Goal: Task Accomplishment & Management: Complete application form

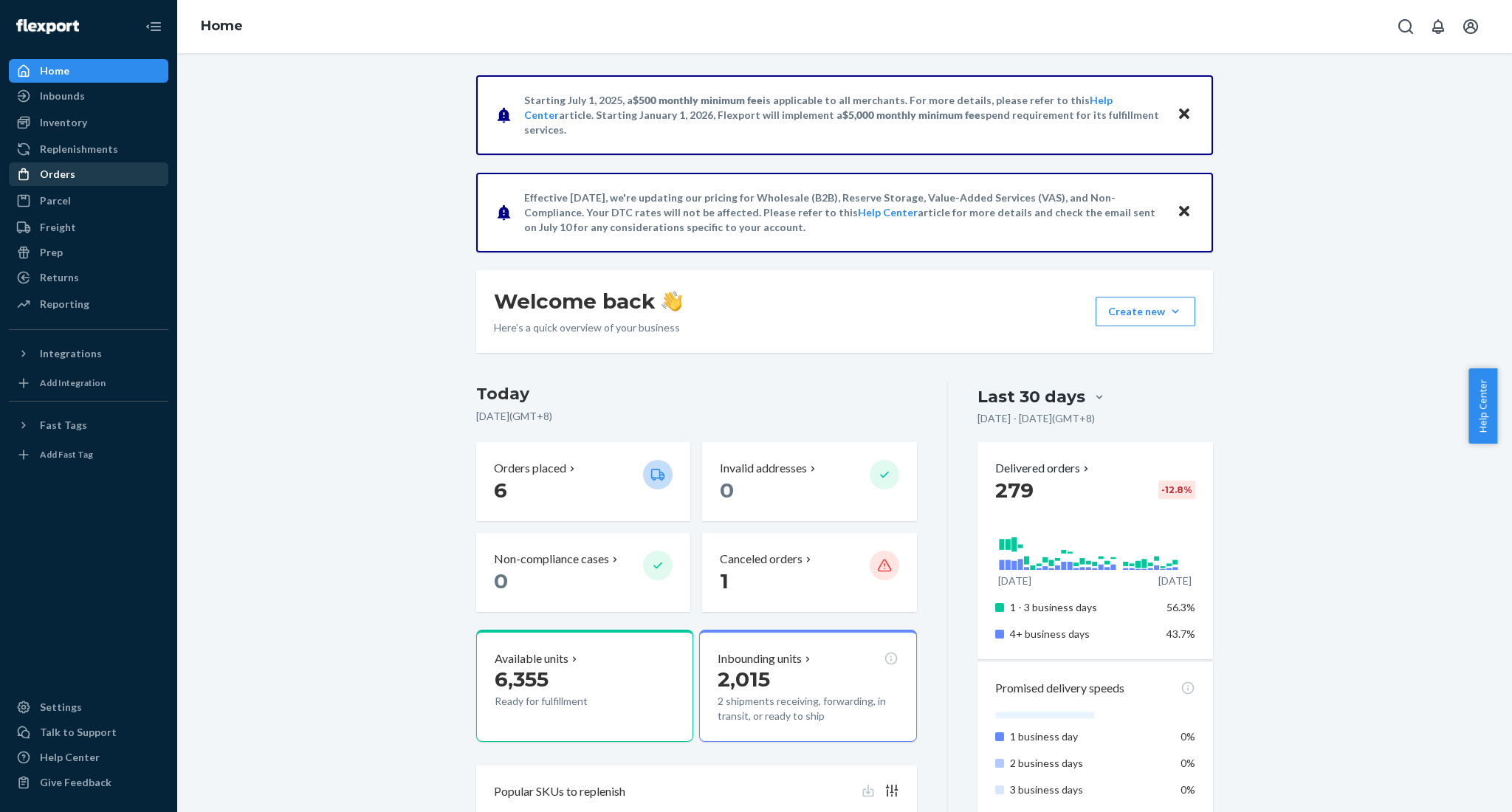
click at [80, 173] on div "Orders" at bounding box center [89, 174] width 156 height 20
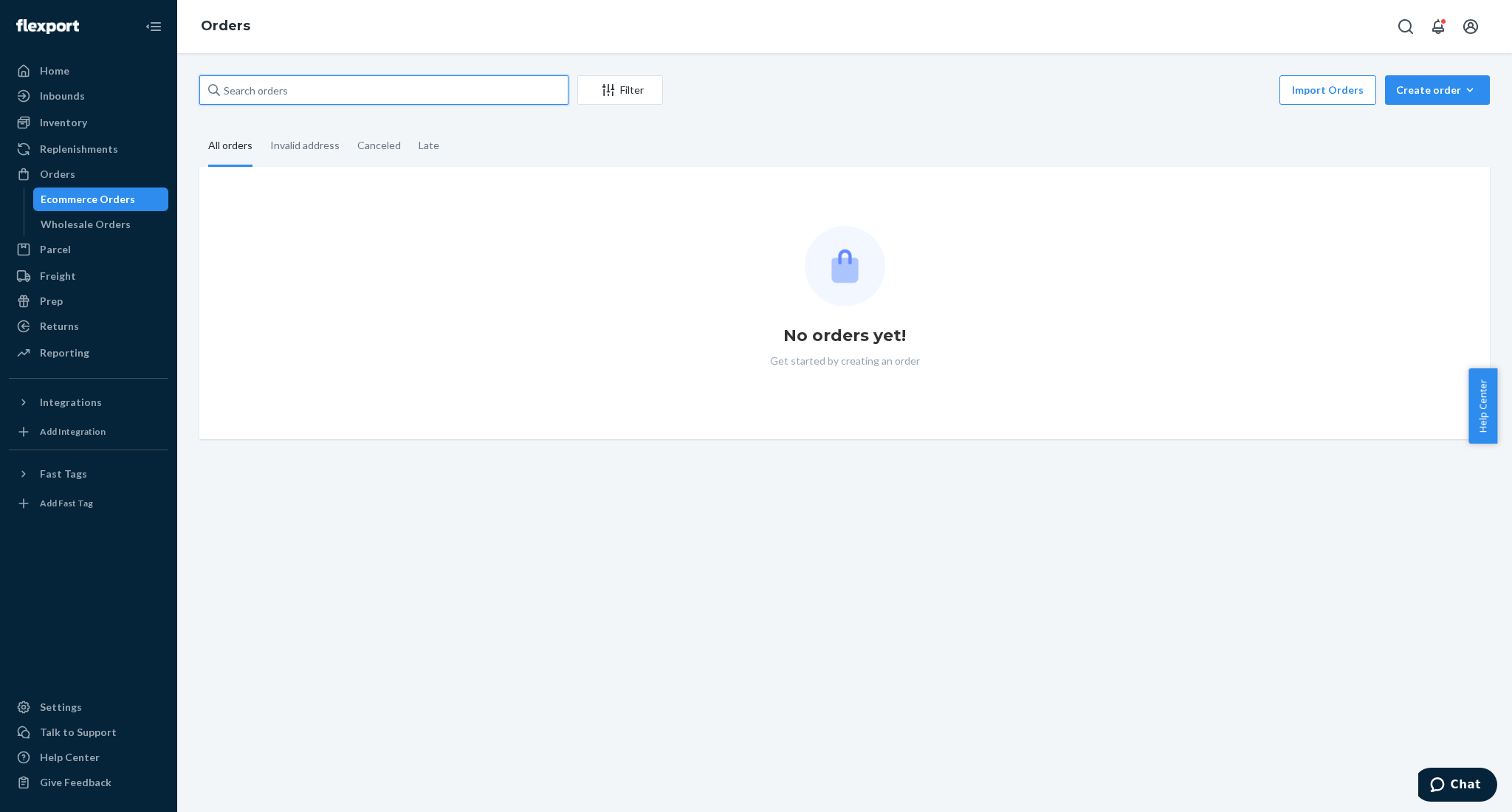
click at [355, 89] on input "text" at bounding box center [384, 90] width 370 height 30
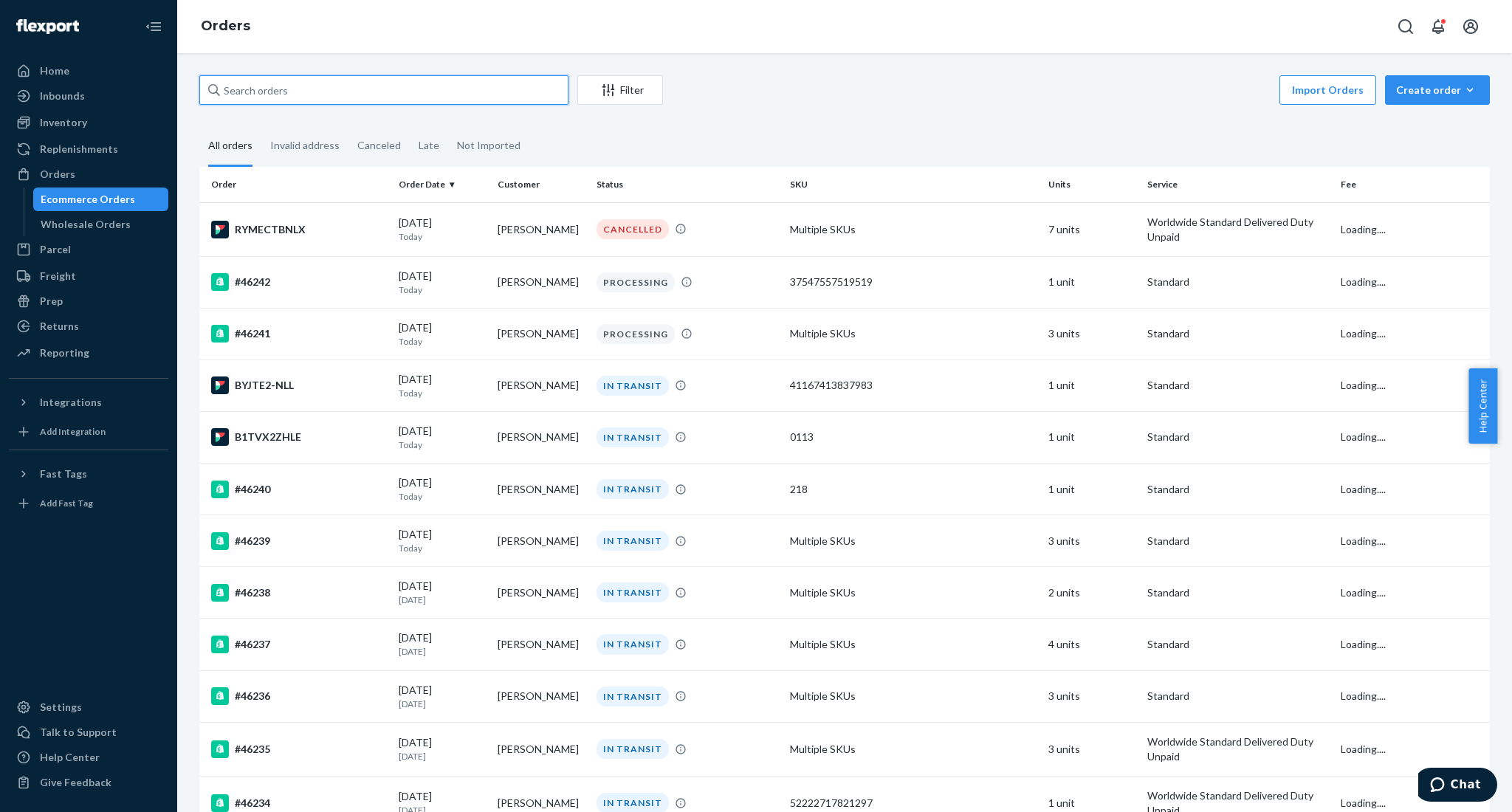
paste input "45893"
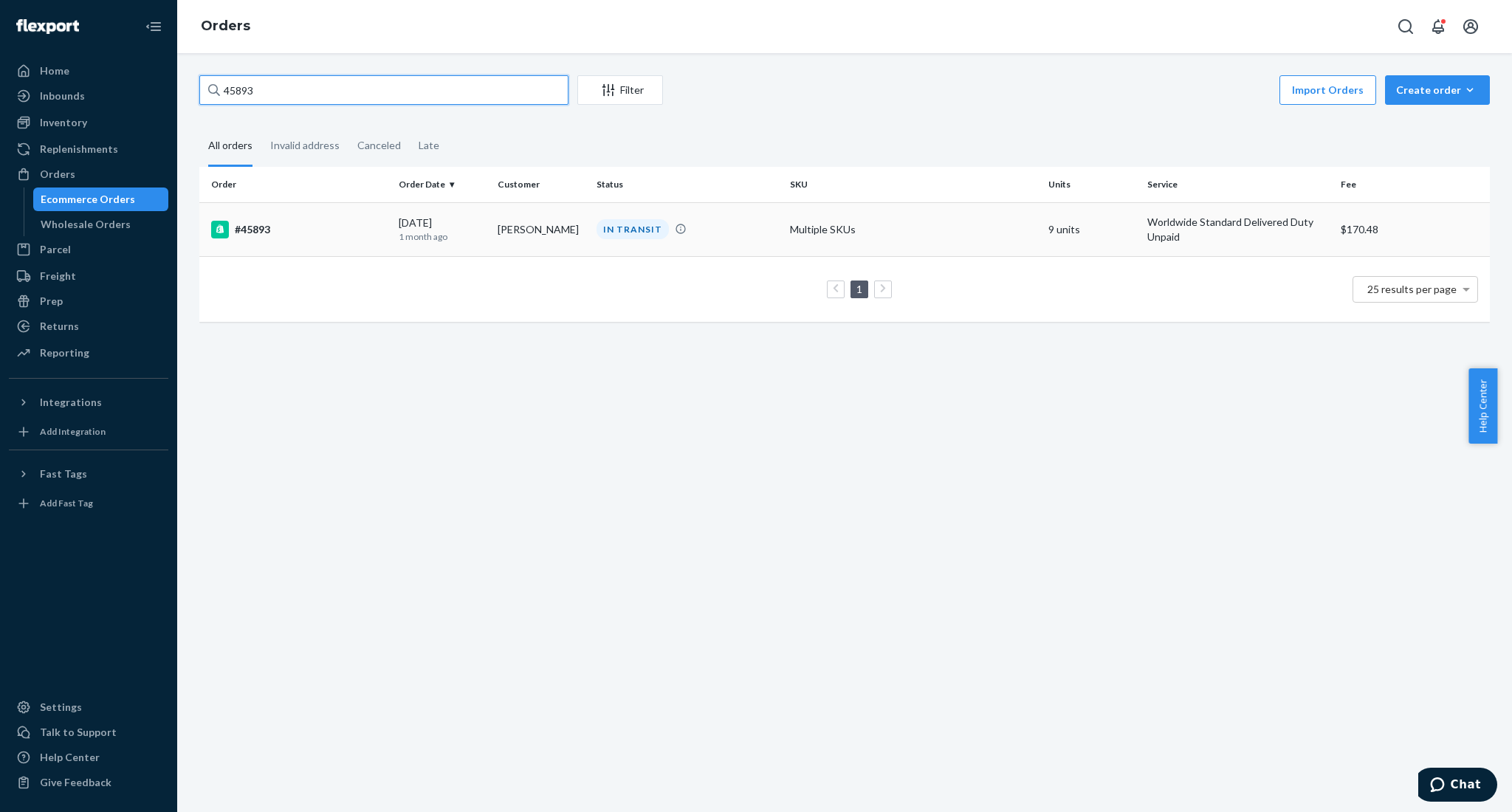
type input "45893"
click at [265, 221] on div "#45893" at bounding box center [299, 230] width 176 height 17
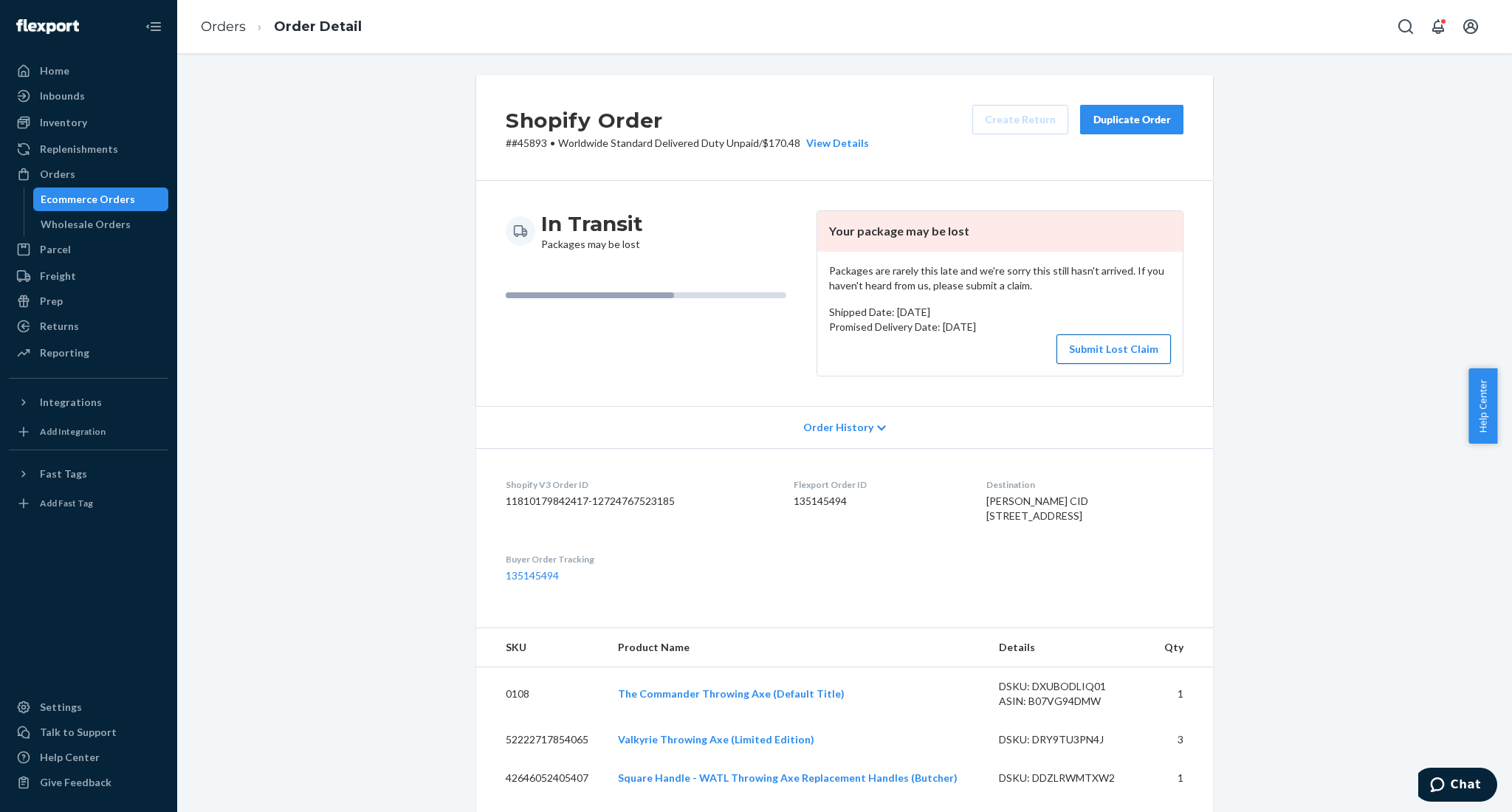
click at [1151, 340] on button "Submit Lost Claim" at bounding box center [1113, 349] width 115 height 30
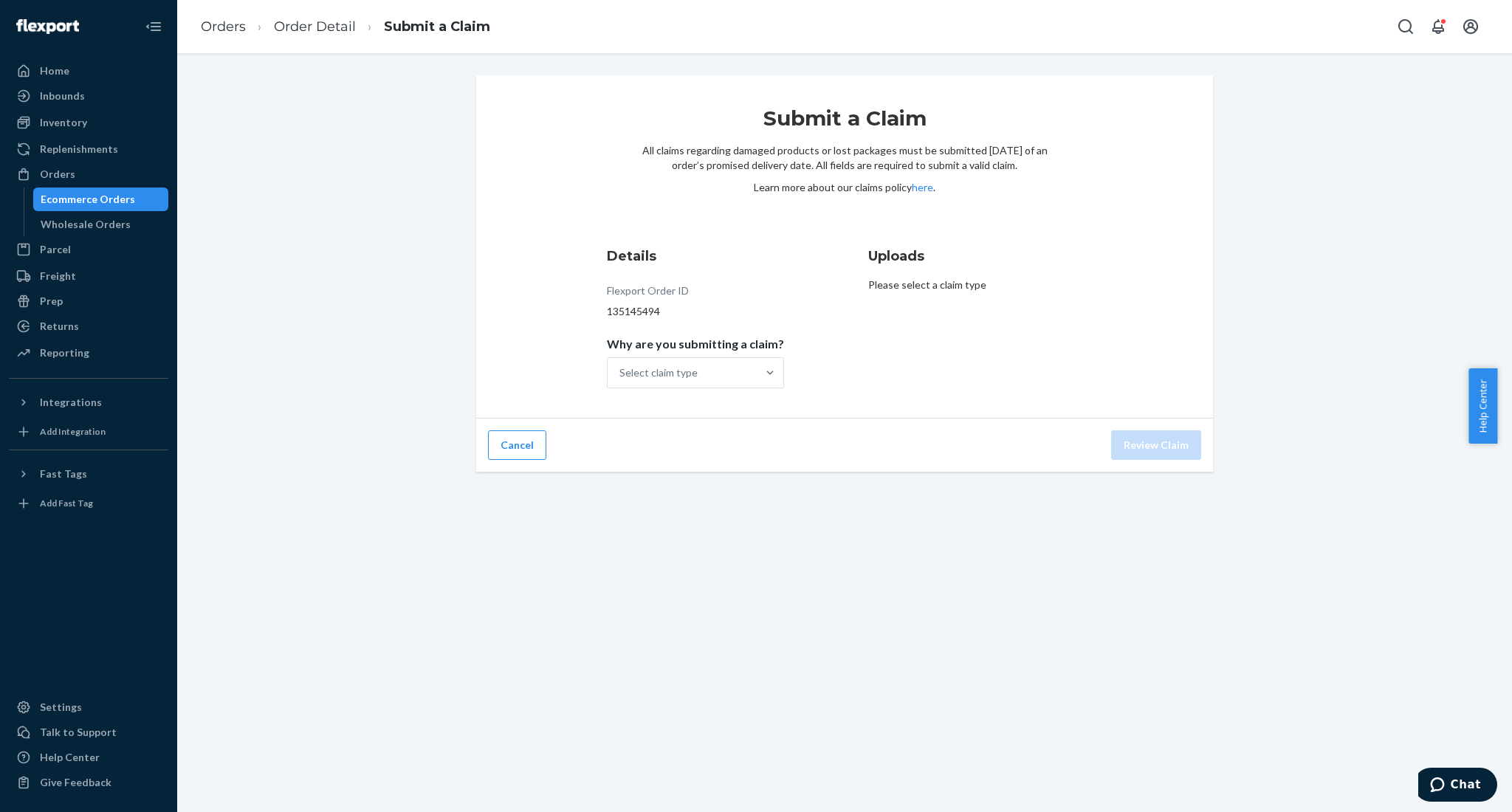
click at [311, 35] on li "Order Detail" at bounding box center [301, 27] width 110 height 20
click at [314, 30] on link "Order Detail" at bounding box center [315, 26] width 82 height 16
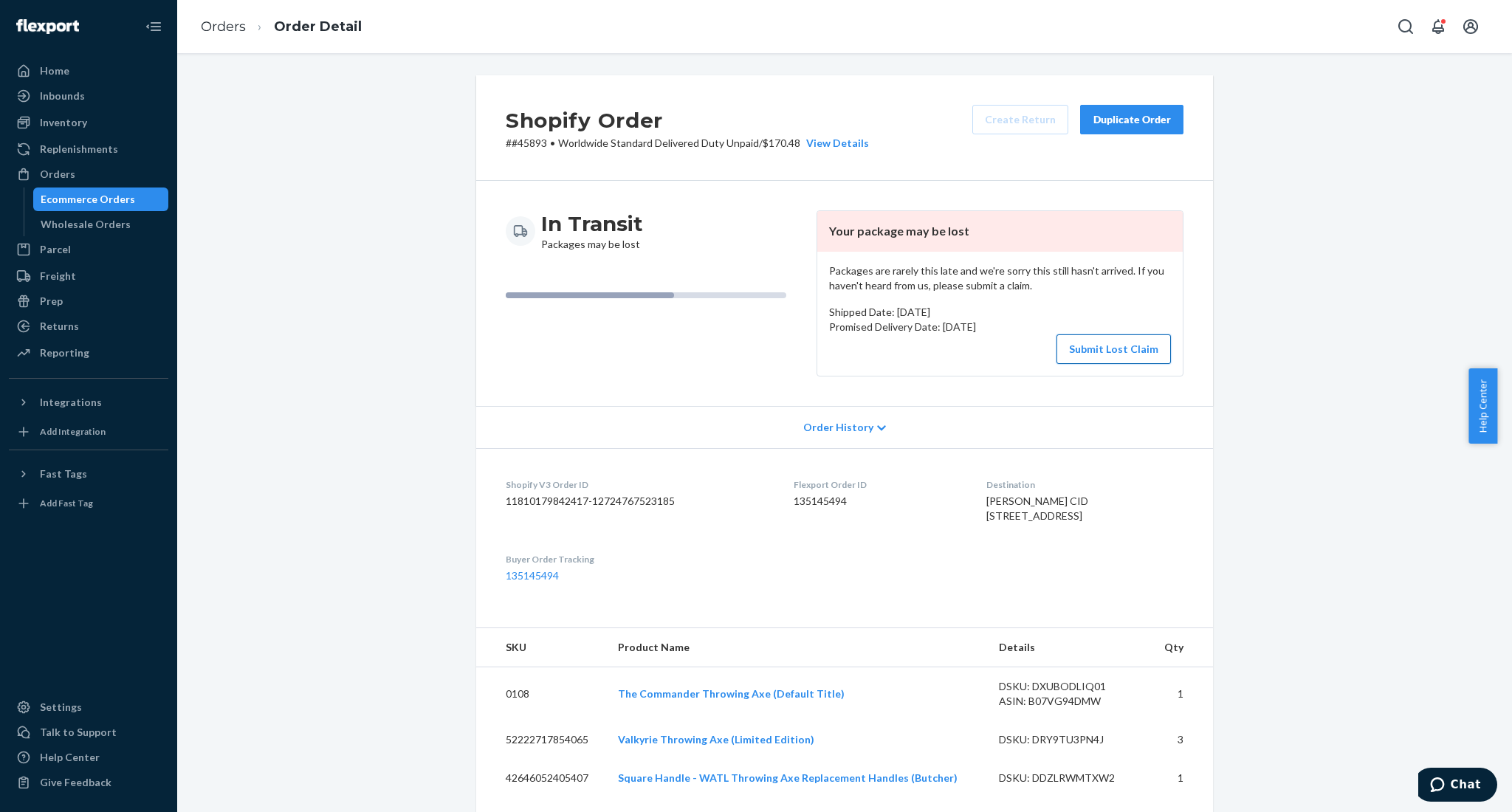
click at [1108, 356] on button "Submit Lost Claim" at bounding box center [1113, 349] width 115 height 30
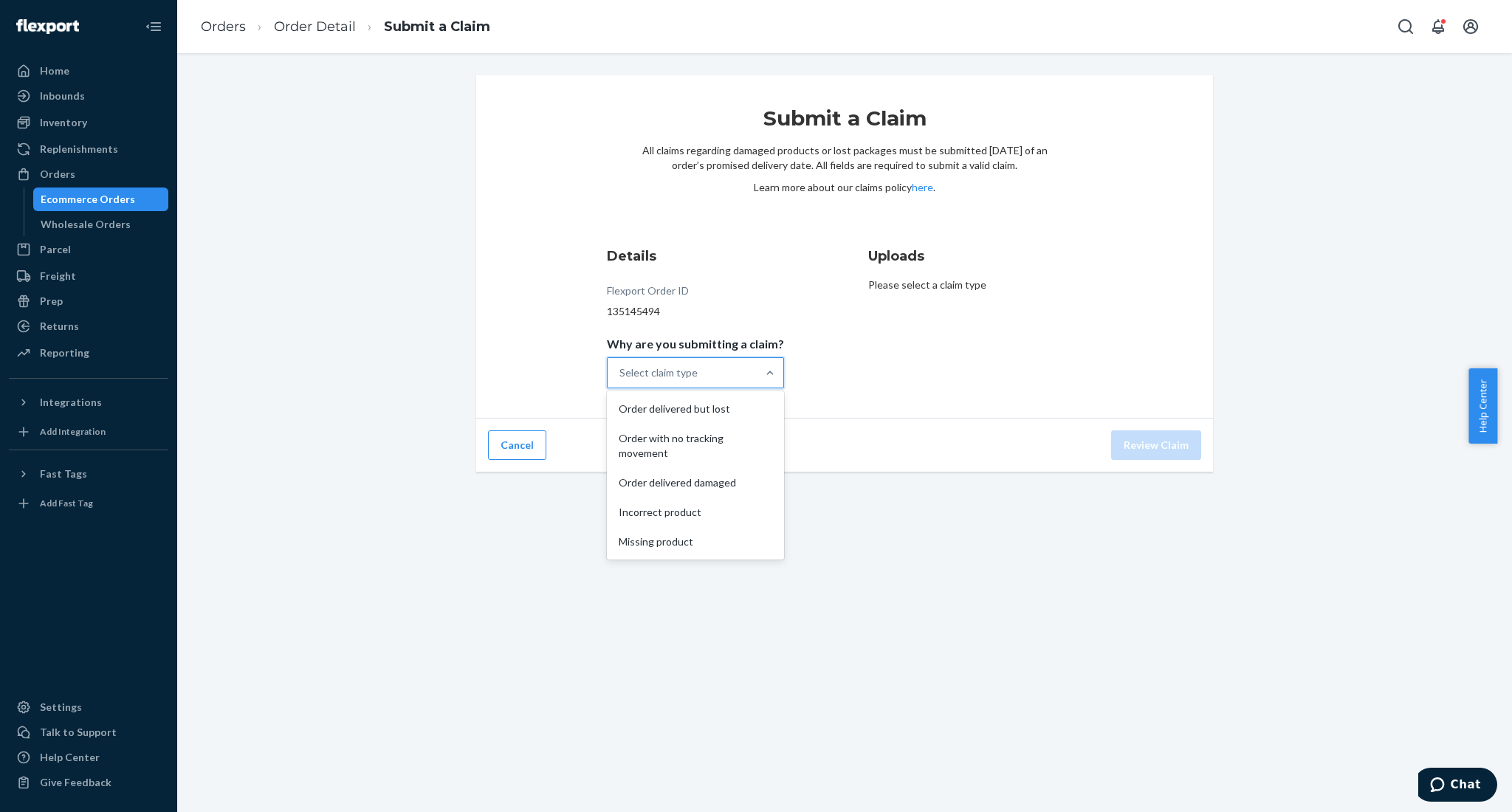
click at [737, 358] on div "Select claim type" at bounding box center [682, 372] width 150 height 30
click at [621, 365] on input "Why are you submitting a claim? option Order delivered but lost focused, 1 of 5…" at bounding box center [620, 372] width 2 height 14
click at [698, 536] on div "Missing product" at bounding box center [696, 541] width 172 height 30
click at [621, 380] on input "Why are you submitting a claim? option Missing product focused, 5 of 5. 5 resul…" at bounding box center [620, 372] width 2 height 14
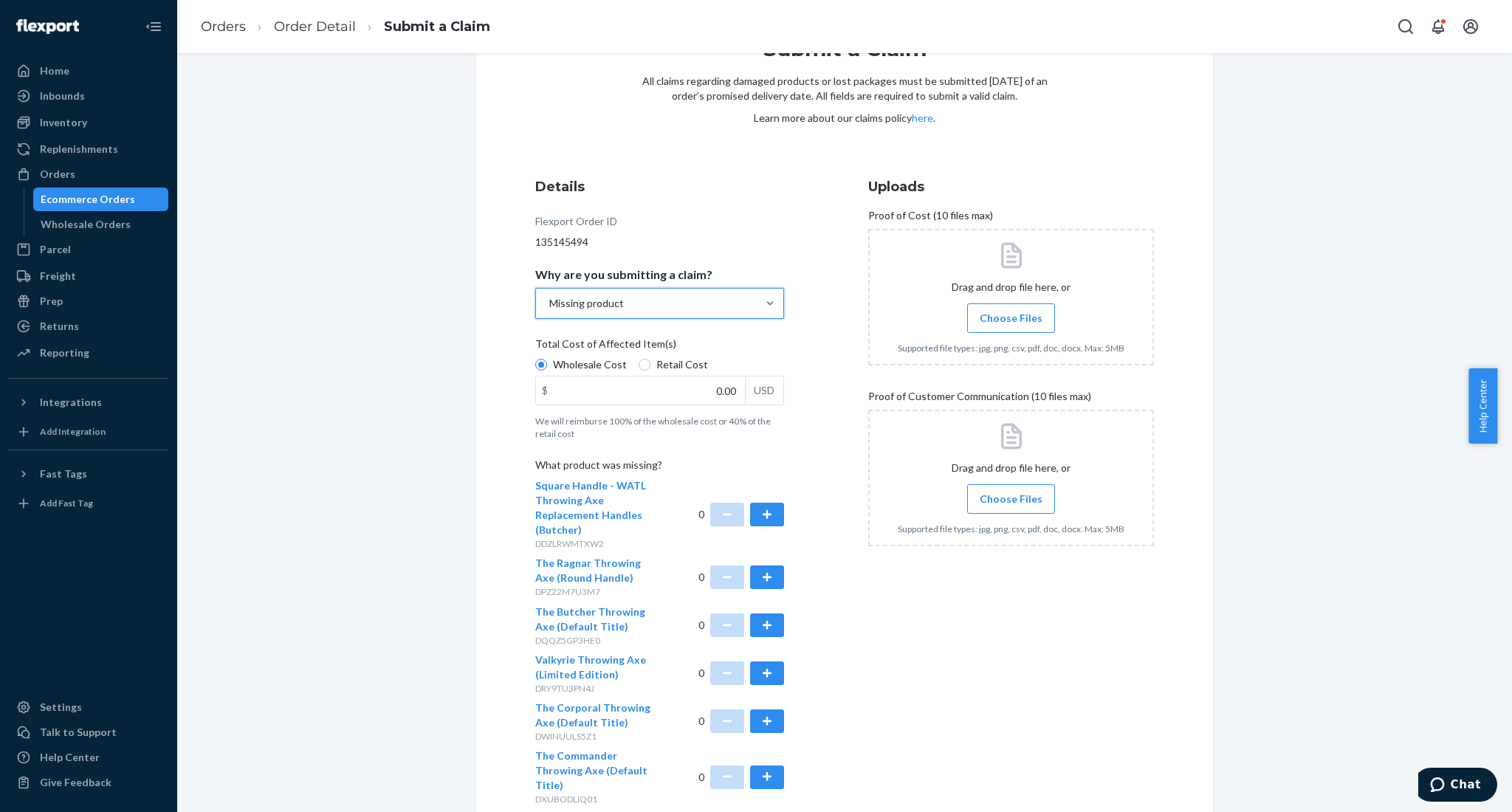
scroll to position [149, 0]
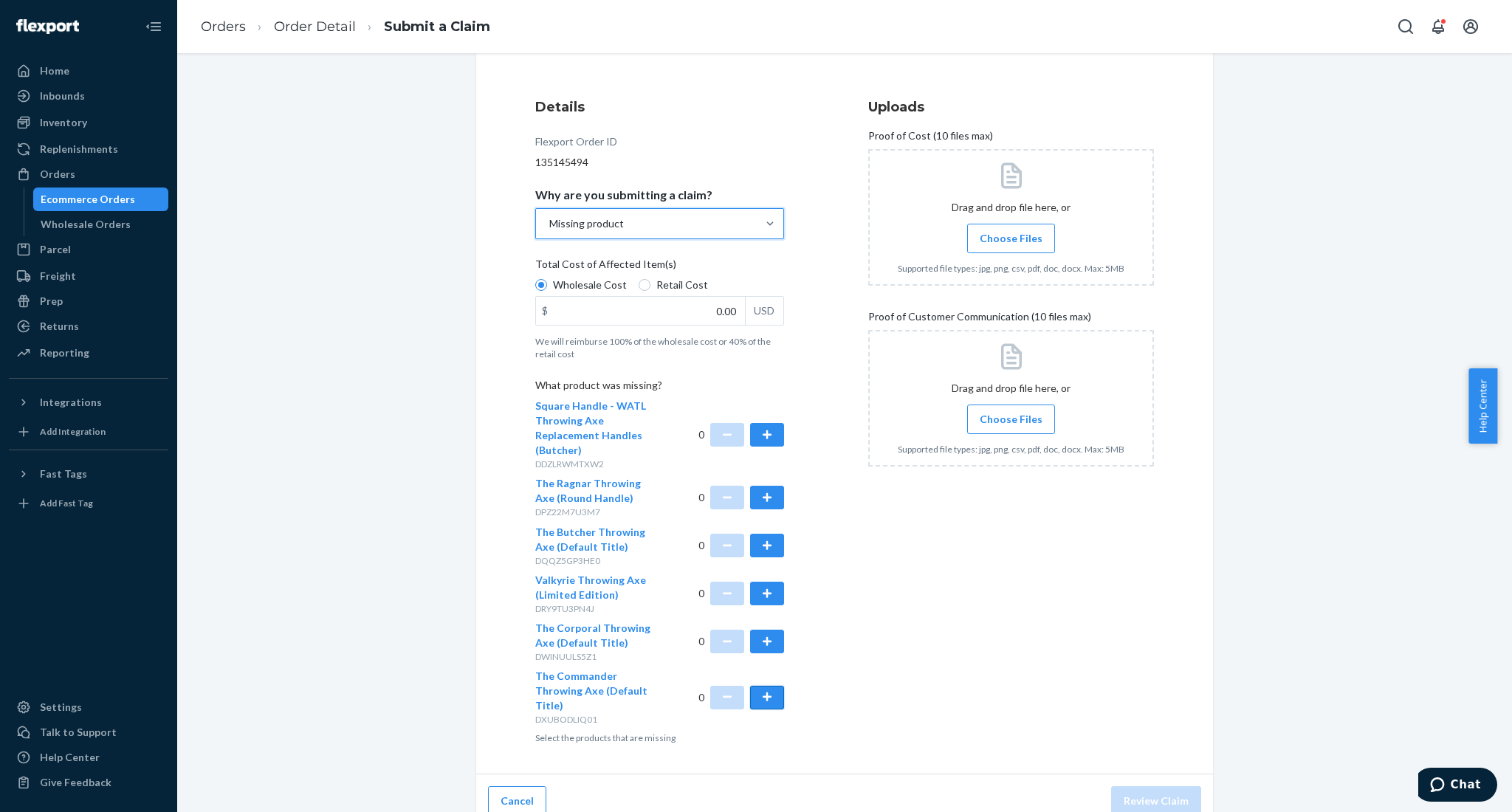
click at [763, 686] on button "button" at bounding box center [767, 697] width 34 height 23
click at [716, 311] on input "0.00" at bounding box center [641, 311] width 209 height 28
type input "68.99"
click at [1028, 243] on span "Choose Files" at bounding box center [1011, 238] width 63 height 14
click at [1012, 243] on input "Choose Files" at bounding box center [1011, 238] width 1 height 16
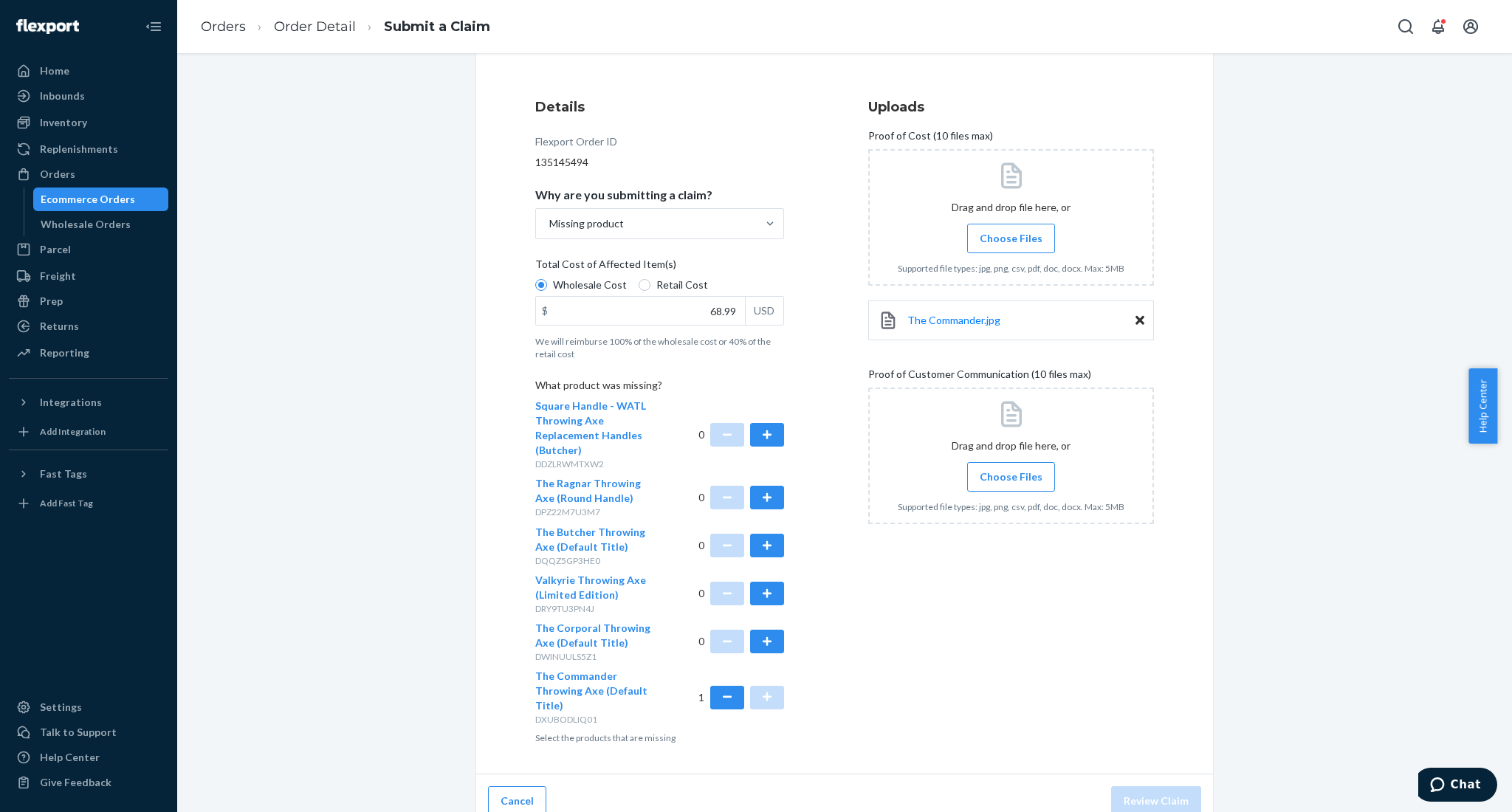
click at [1007, 474] on span "Choose Files" at bounding box center [1011, 476] width 63 height 14
click at [1011, 474] on input "Choose Files" at bounding box center [1011, 476] width 1 height 16
click at [1147, 786] on button "Review Claim" at bounding box center [1156, 800] width 90 height 30
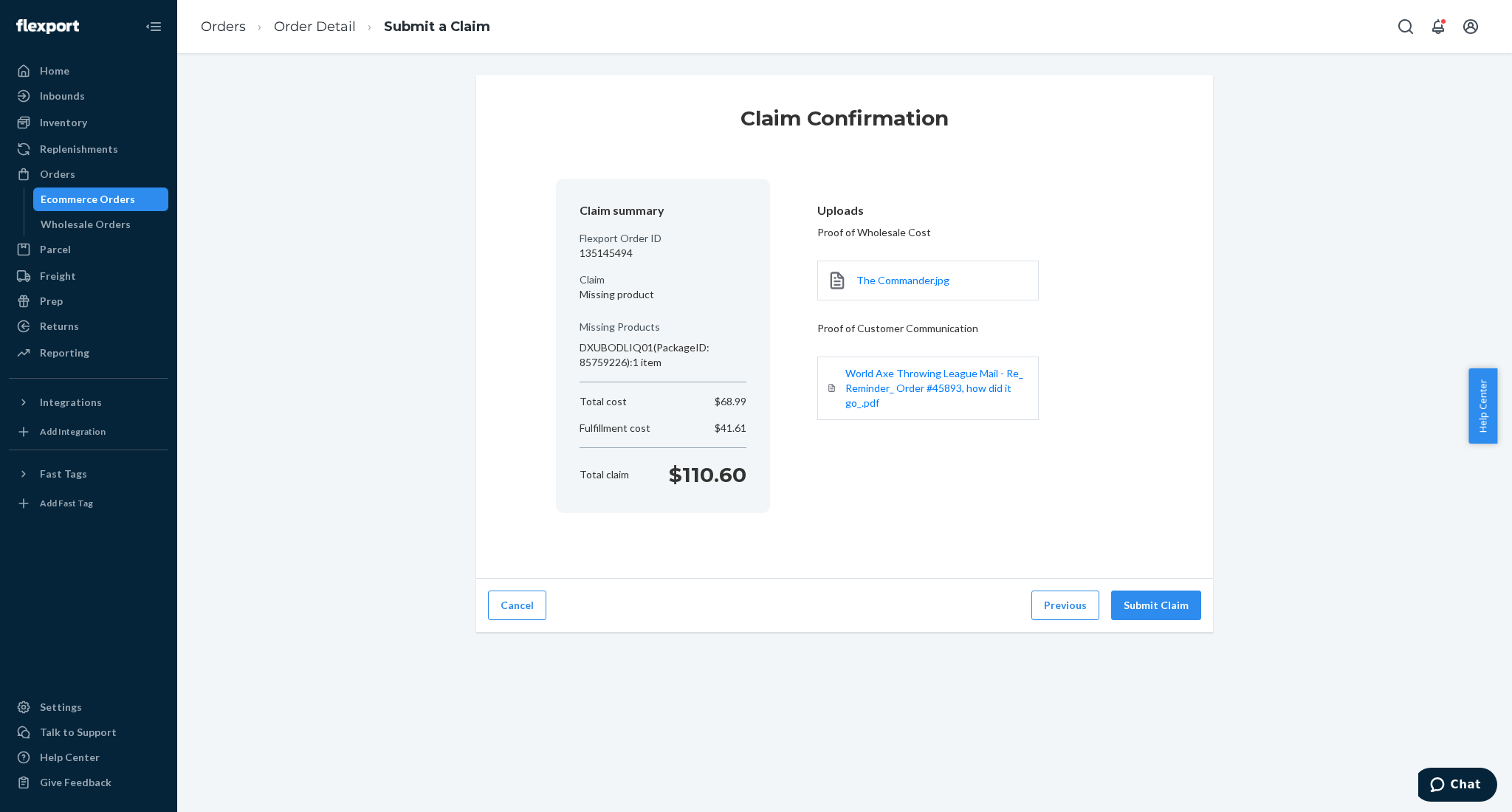
scroll to position [0, 0]
click at [1154, 602] on button "Submit Claim" at bounding box center [1156, 605] width 90 height 30
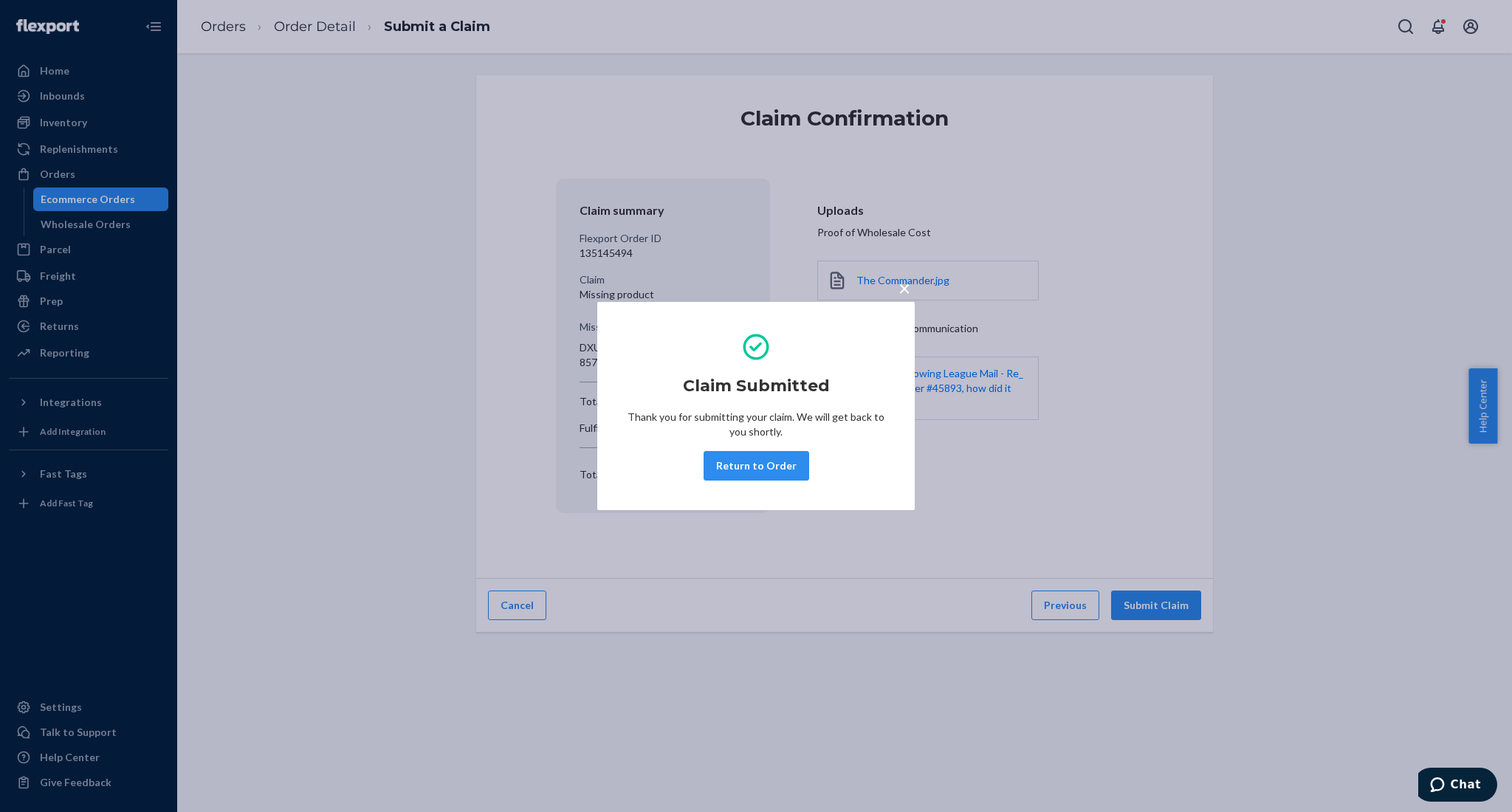
click at [794, 460] on button "Return to Order" at bounding box center [756, 466] width 105 height 30
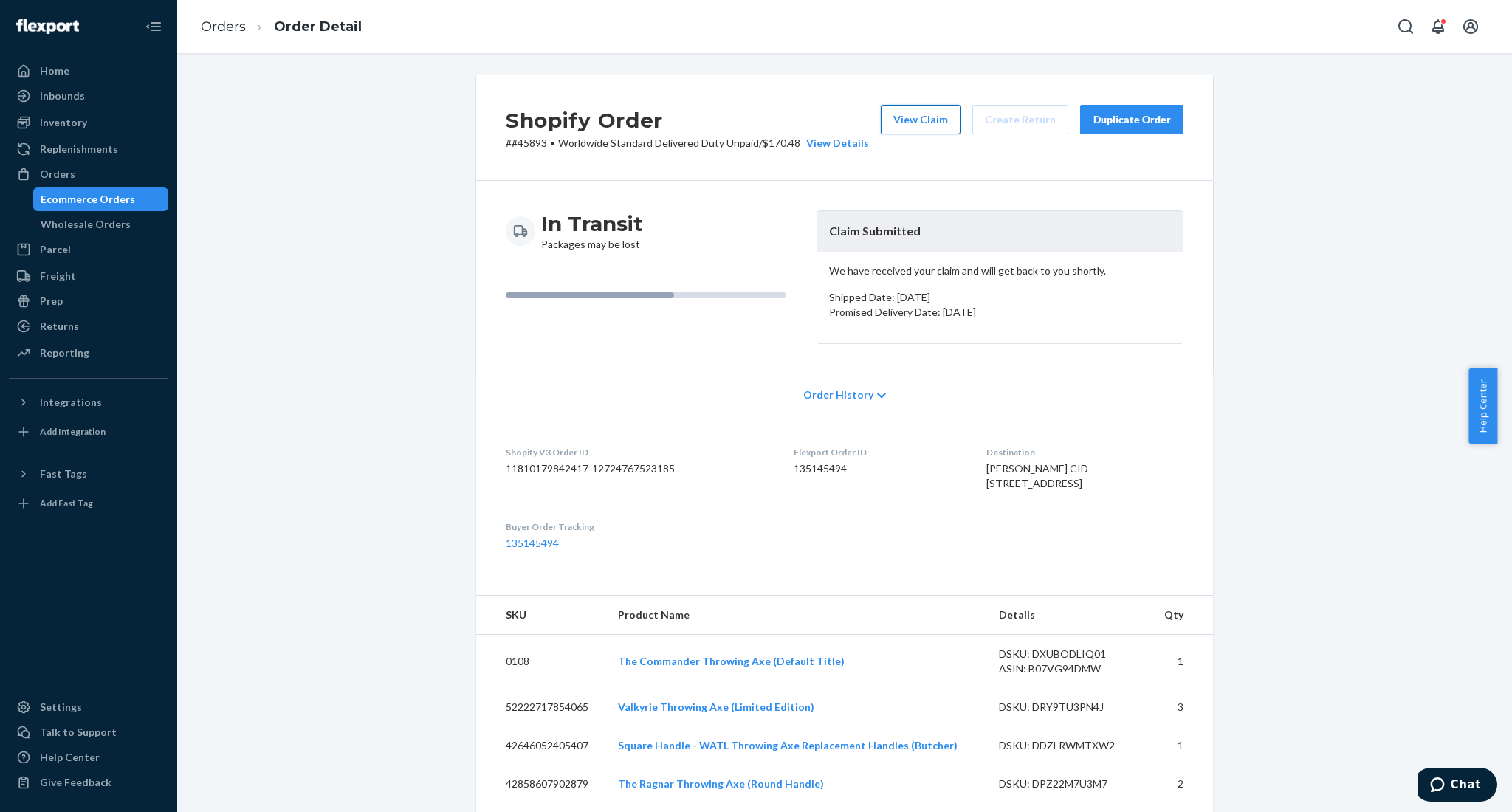
click at [901, 114] on button "View Claim" at bounding box center [921, 120] width 80 height 30
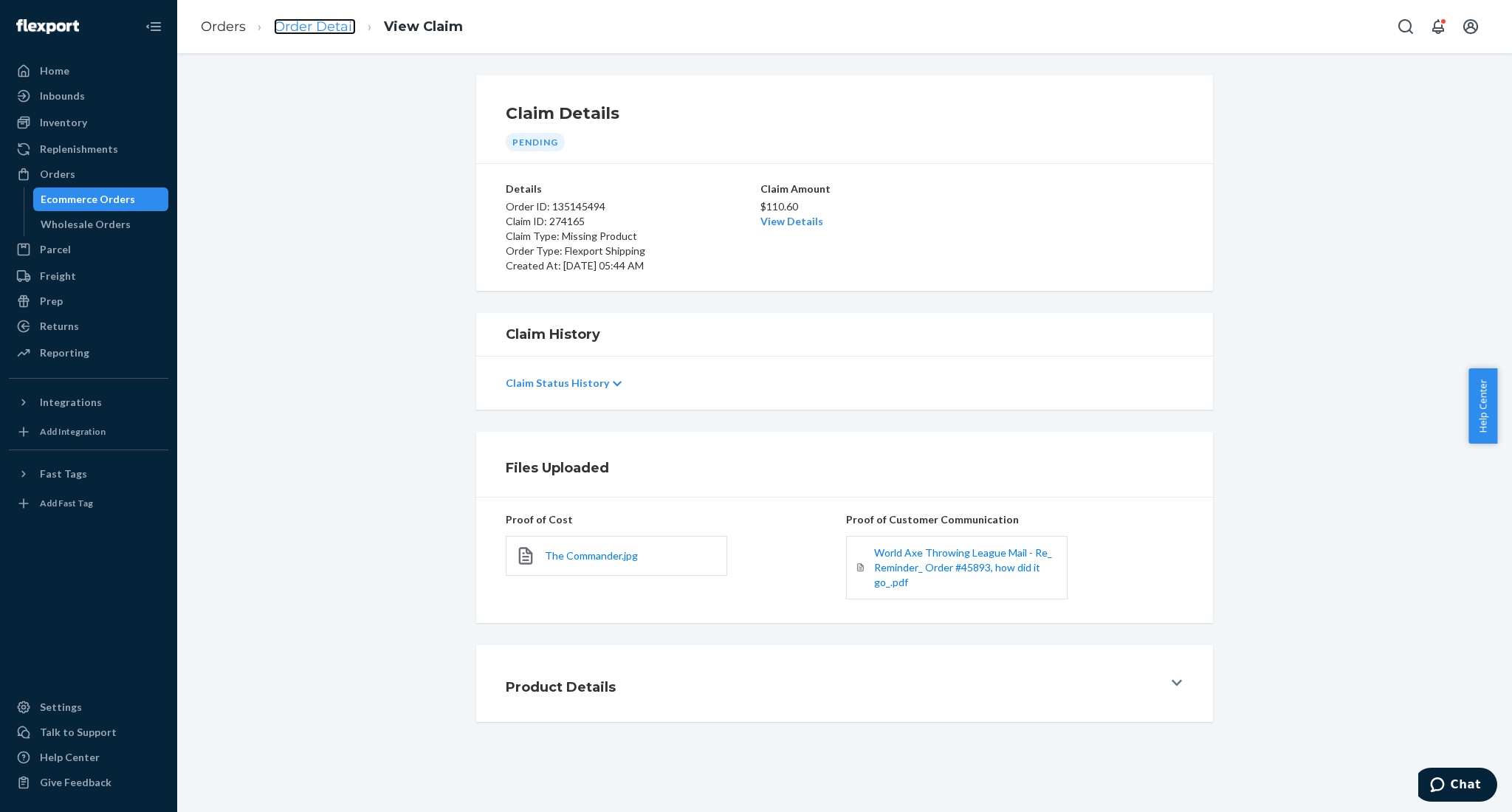
click at [335, 28] on link "Order Detail" at bounding box center [315, 26] width 82 height 16
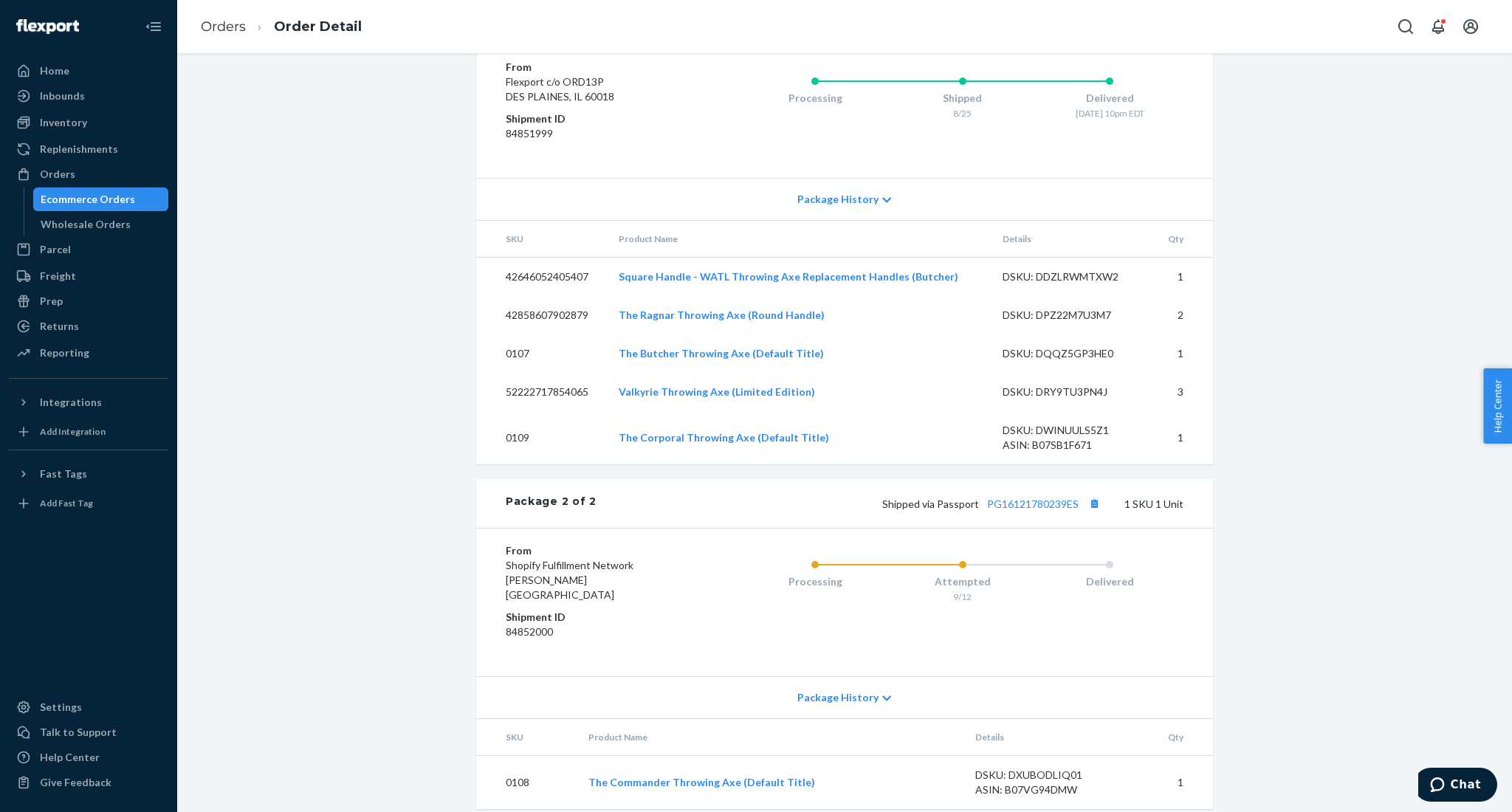
scroll to position [975, 0]
